Goal: Task Accomplishment & Management: Manage account settings

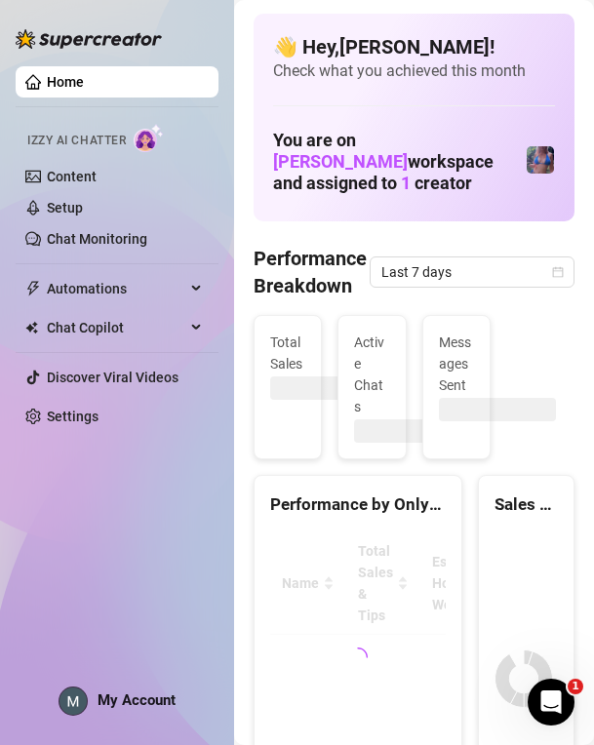
click at [83, 635] on div "Home Izzy AI Chatter Content Setup Chat Monitoring Automations Chat Copilot Dis…" at bounding box center [117, 364] width 203 height 728
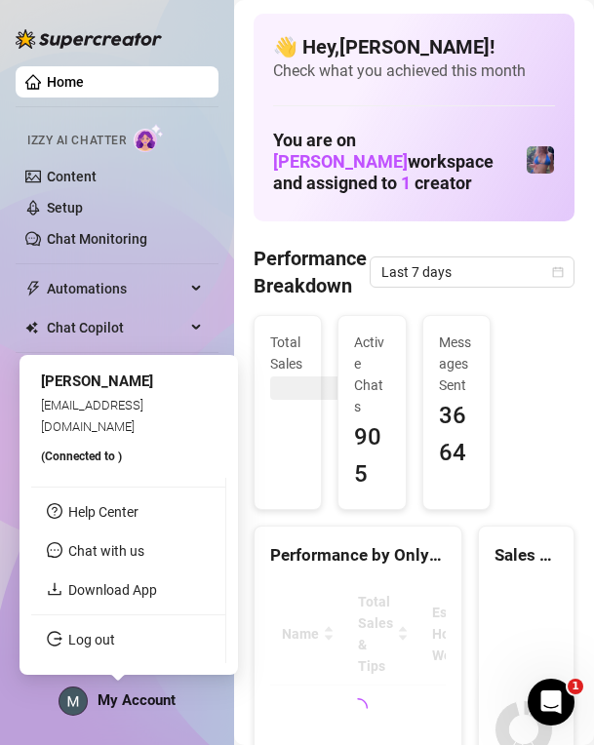
click at [115, 632] on link "Log out" at bounding box center [91, 640] width 47 height 16
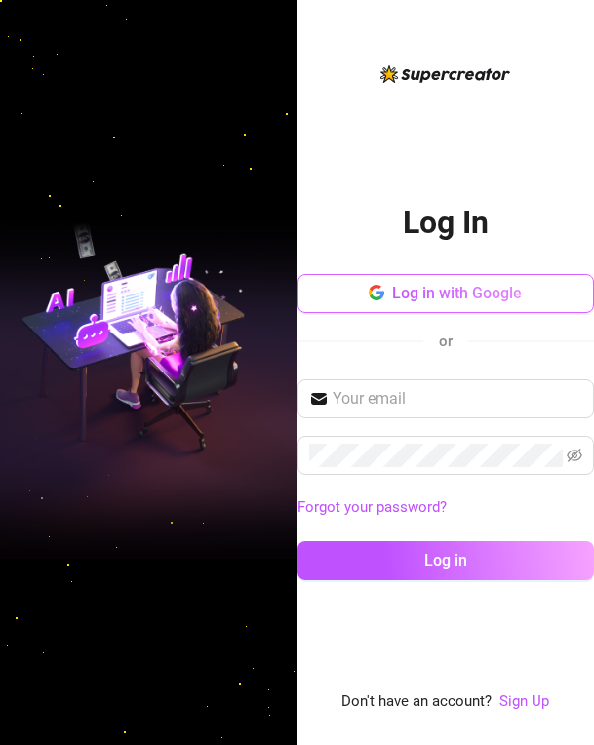
click at [486, 288] on span "Log in with Google" at bounding box center [457, 293] width 130 height 19
